Goal: Information Seeking & Learning: Learn about a topic

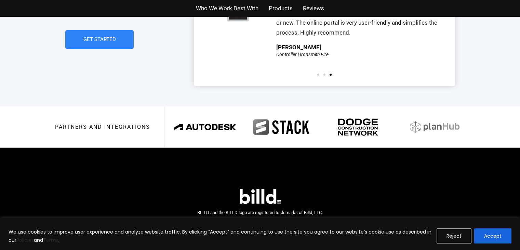
scroll to position [1617, 0]
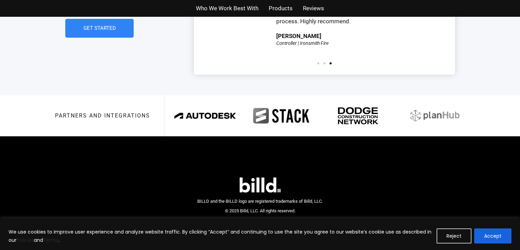
click at [305, 7] on span "Reviews" at bounding box center [313, 8] width 21 height 10
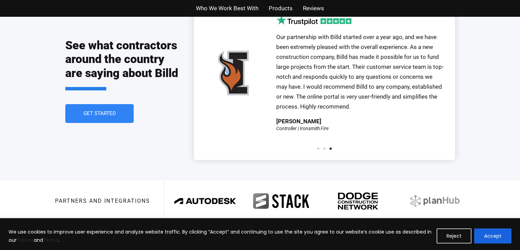
scroll to position [1506, 0]
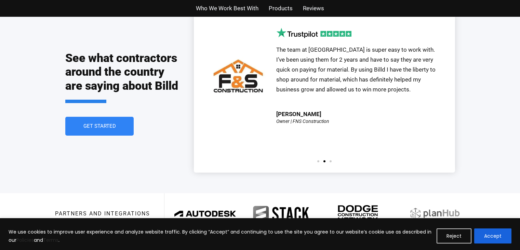
click at [219, 6] on span "Who We Work Best With" at bounding box center [227, 8] width 63 height 10
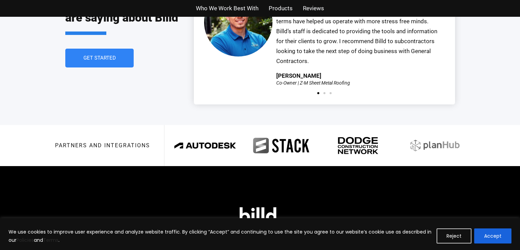
scroll to position [1576, 0]
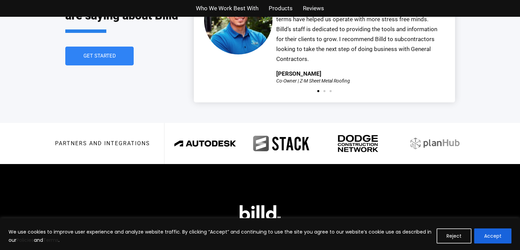
click at [257, 10] on span "Who We Work Best With" at bounding box center [227, 8] width 63 height 10
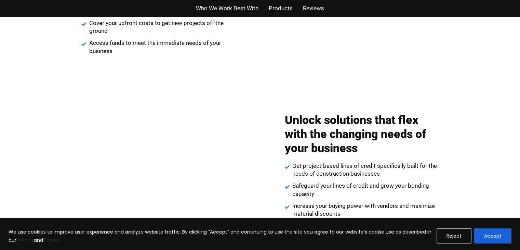
scroll to position [871, 0]
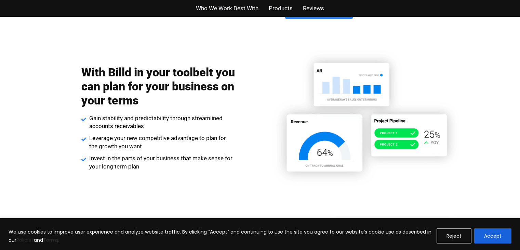
click at [291, 125] on img at bounding box center [364, 117] width 204 height 143
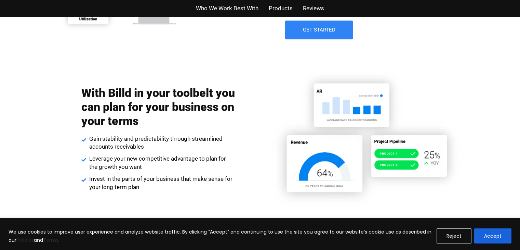
scroll to position [1102, 0]
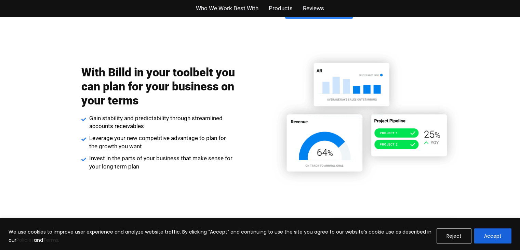
click at [310, 127] on img at bounding box center [364, 117] width 204 height 143
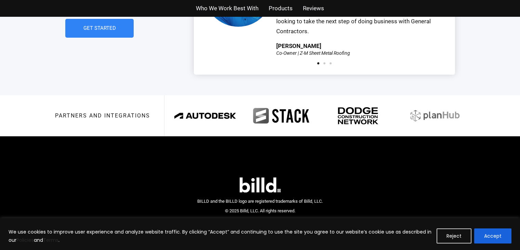
click at [283, 219] on link "Privacy Policy" at bounding box center [275, 222] width 27 height 7
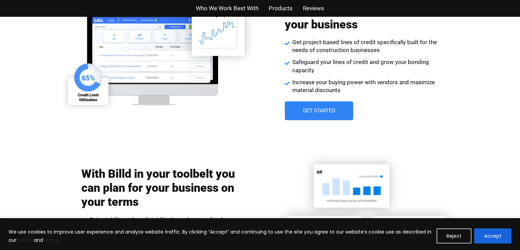
scroll to position [1001, 0]
